Goal: Information Seeking & Learning: Find contact information

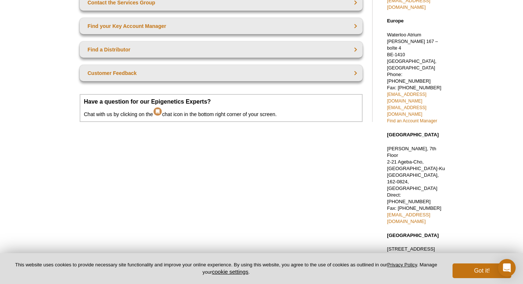
scroll to position [151, 0]
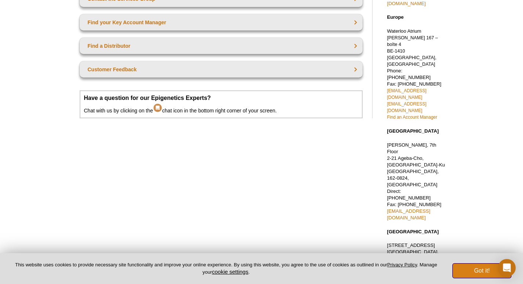
click at [474, 270] on button "Got it!" at bounding box center [482, 270] width 59 height 15
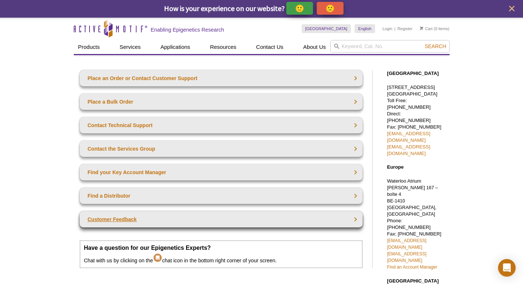
scroll to position [0, 0]
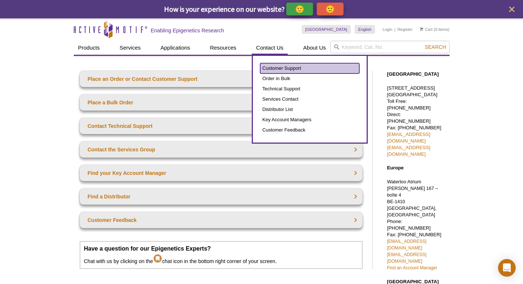
click at [285, 69] on link "Customer Support" at bounding box center [309, 68] width 99 height 10
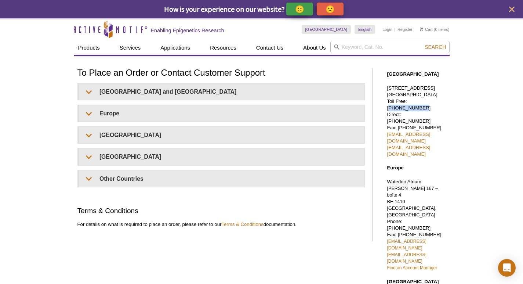
drag, startPoint x: 441, startPoint y: 106, endPoint x: 409, endPoint y: 106, distance: 32.3
click at [409, 106] on p "[STREET_ADDRESS] Toll Free: [PHONE_NUMBER] Direct: [PHONE_NUMBER] Fax: [PHONE_N…" at bounding box center [416, 121] width 59 height 73
copy p "[PHONE_NUMBER]"
